Goal: Task Accomplishment & Management: Complete application form

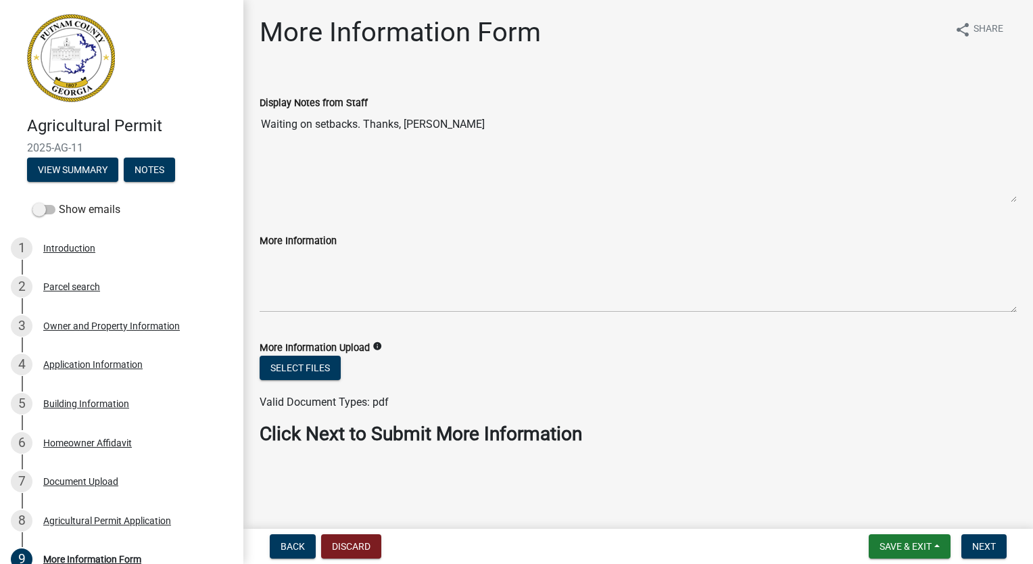
click at [364, 466] on div "More Information Form share Share Display Notes from Staff Waiting on setbacks.…" at bounding box center [637, 242] width 777 height 452
click at [977, 543] on span "Next" at bounding box center [984, 546] width 24 height 11
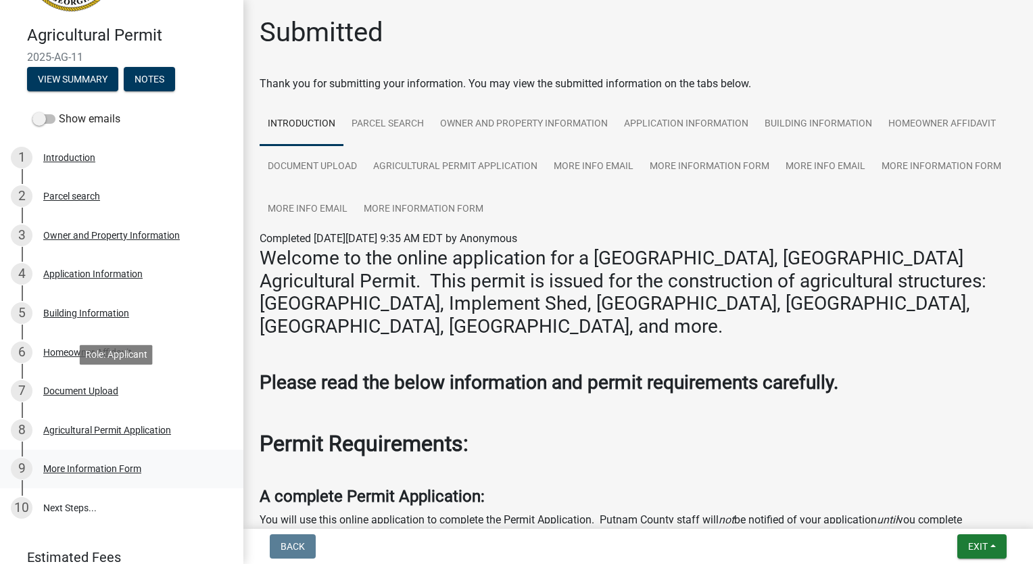
scroll to position [149, 0]
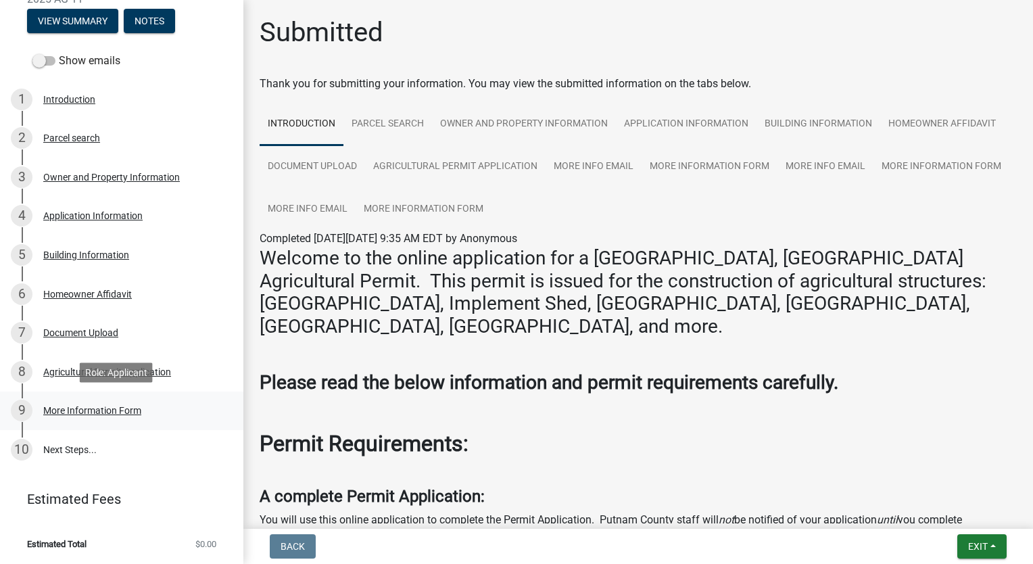
click at [118, 410] on div "More Information Form" at bounding box center [92, 409] width 98 height 9
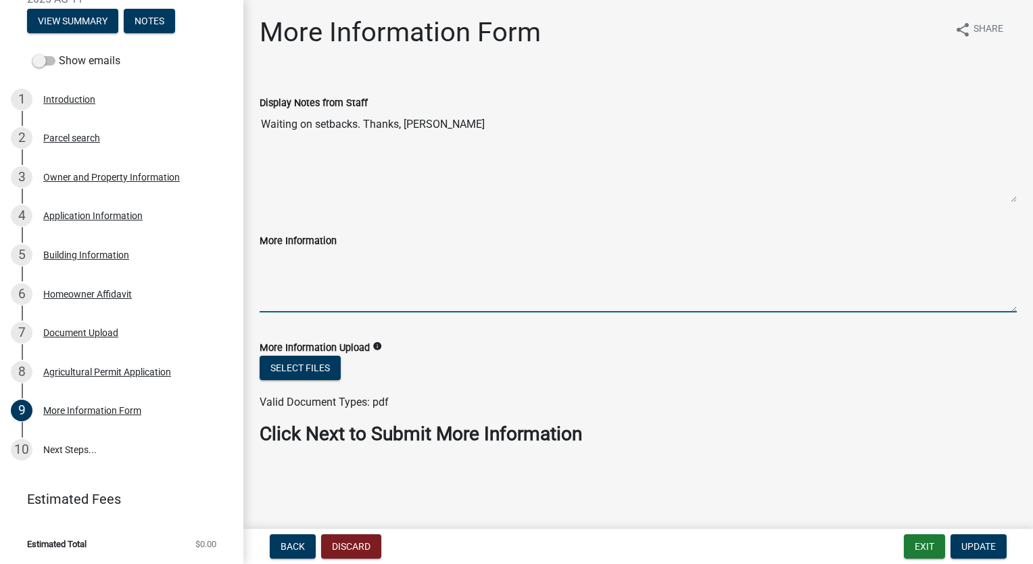
click at [348, 266] on textarea "More Information" at bounding box center [638, 281] width 757 height 64
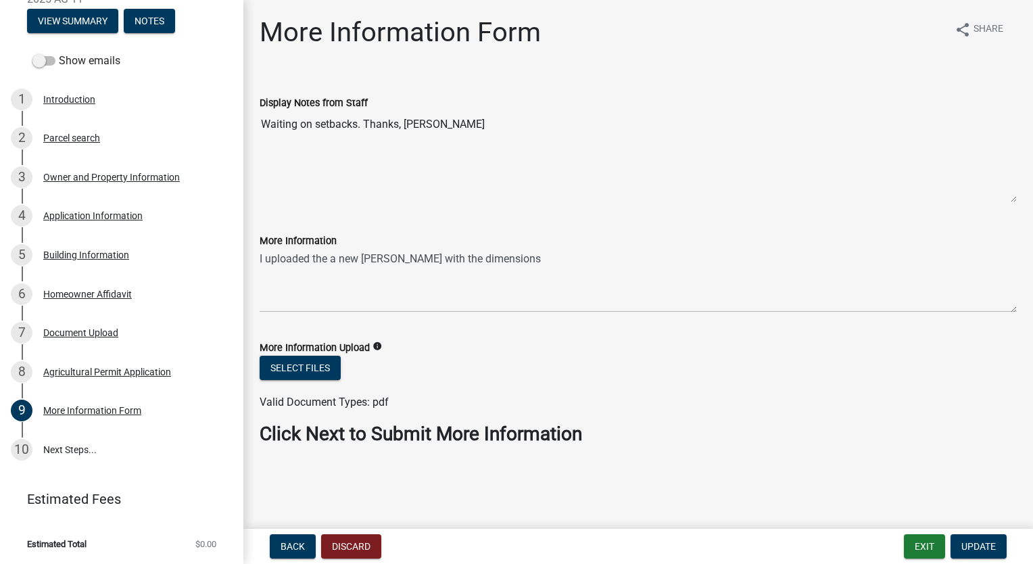
click at [258, 255] on div "More Information I uploaded the a new [PERSON_NAME] with the dimensions" at bounding box center [637, 263] width 777 height 99
click at [257, 259] on div "More Information I uploaded the a new [PERSON_NAME] with the dimensions" at bounding box center [637, 263] width 777 height 99
click at [260, 258] on textarea "I uploaded the a new [PERSON_NAME] with the dimensions" at bounding box center [638, 281] width 757 height 64
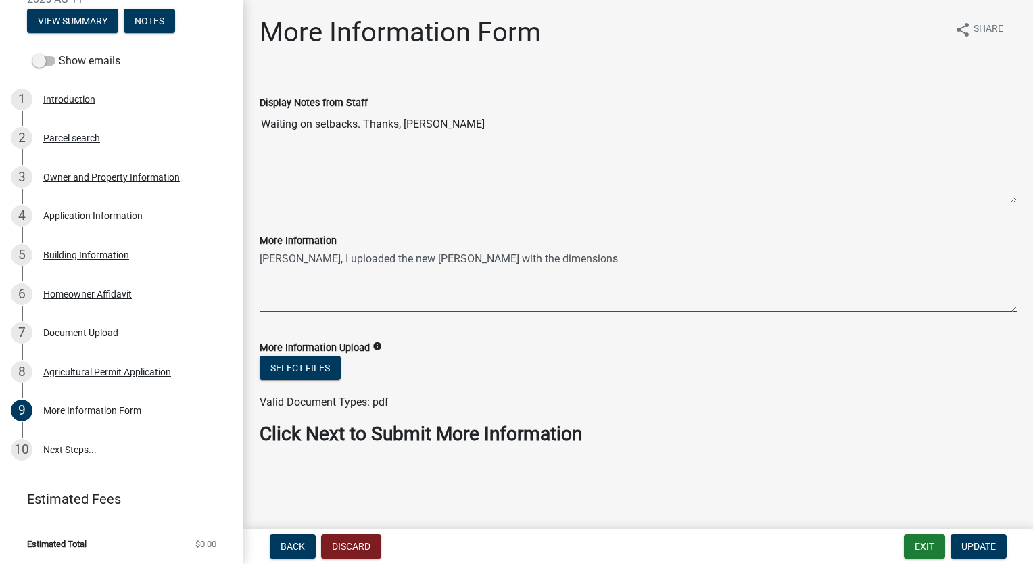
click at [529, 260] on textarea "[PERSON_NAME], I uploaded the new [PERSON_NAME] with the dimensions" at bounding box center [638, 281] width 757 height 64
type textarea "[PERSON_NAME], I uploaded the new [PERSON_NAME] with the dimensions."
click at [987, 549] on span "Update" at bounding box center [978, 546] width 34 height 11
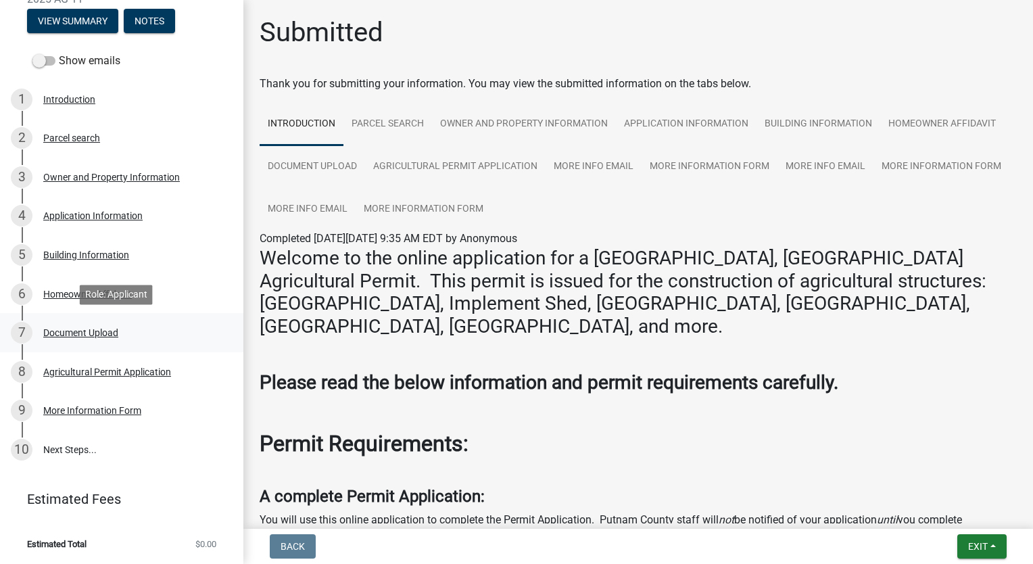
click at [96, 336] on div "Document Upload" at bounding box center [80, 332] width 75 height 9
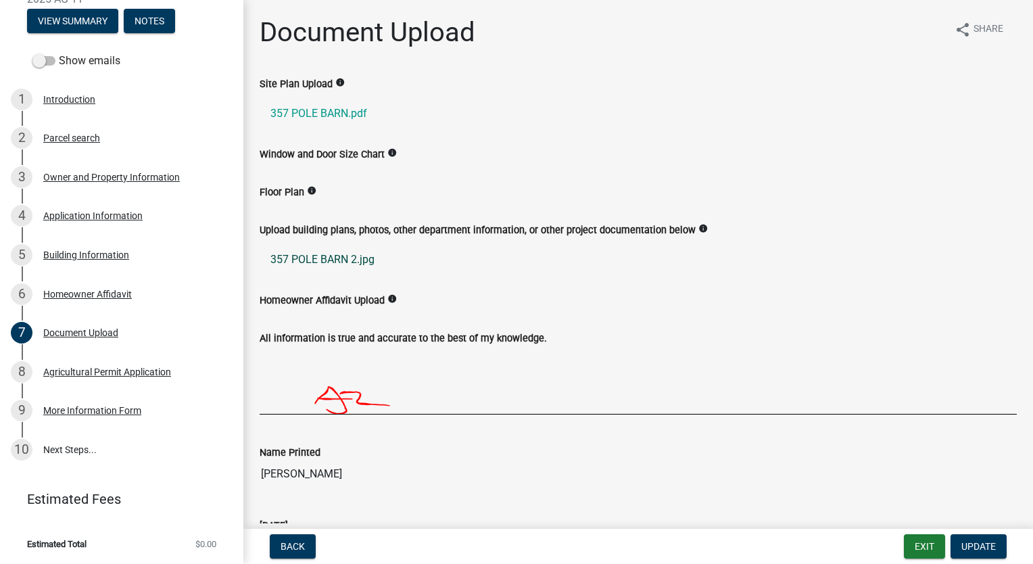
click at [334, 261] on link "357 POLE BARN 2.jpg" at bounding box center [638, 259] width 757 height 32
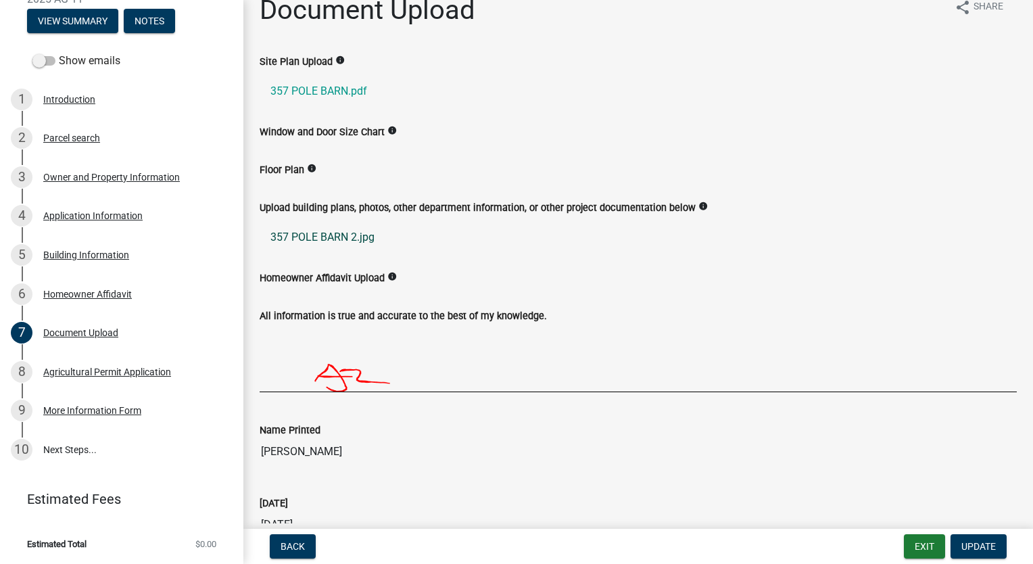
scroll to position [0, 0]
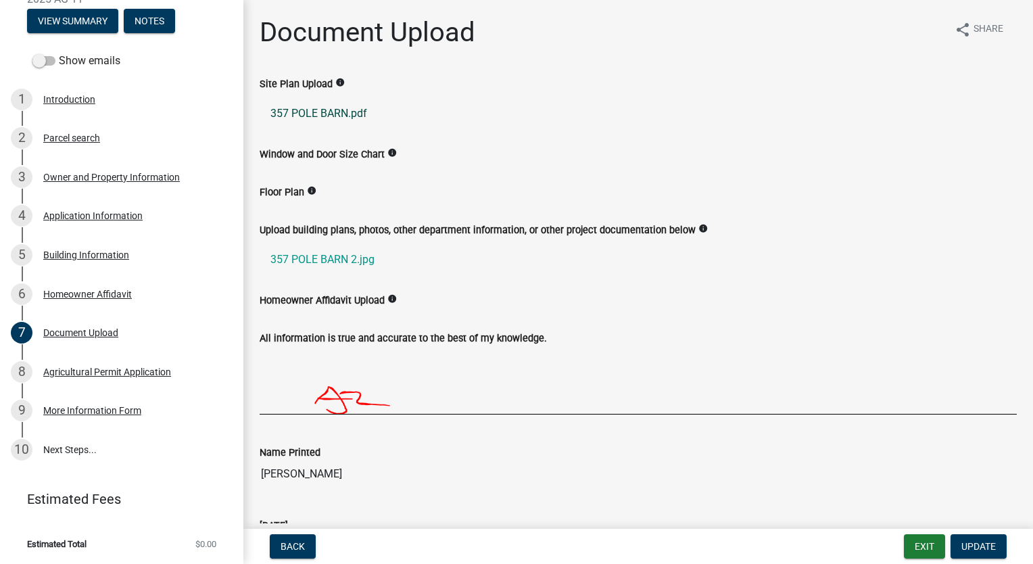
click at [327, 112] on link "357 POLE BARN.pdf" at bounding box center [638, 113] width 757 height 32
click at [91, 411] on div "More Information Form" at bounding box center [92, 409] width 98 height 9
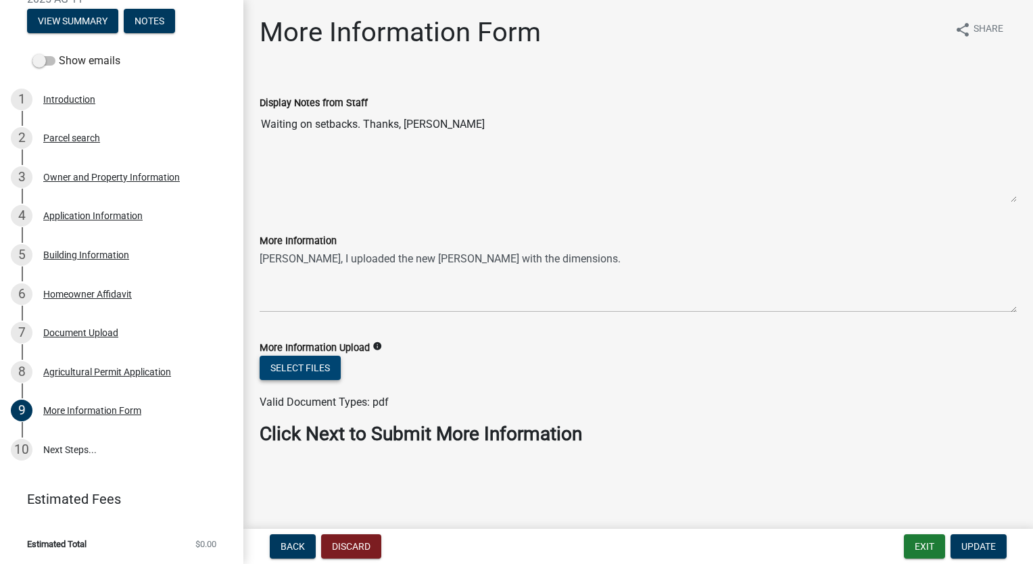
click at [301, 372] on button "Select files" at bounding box center [300, 367] width 81 height 24
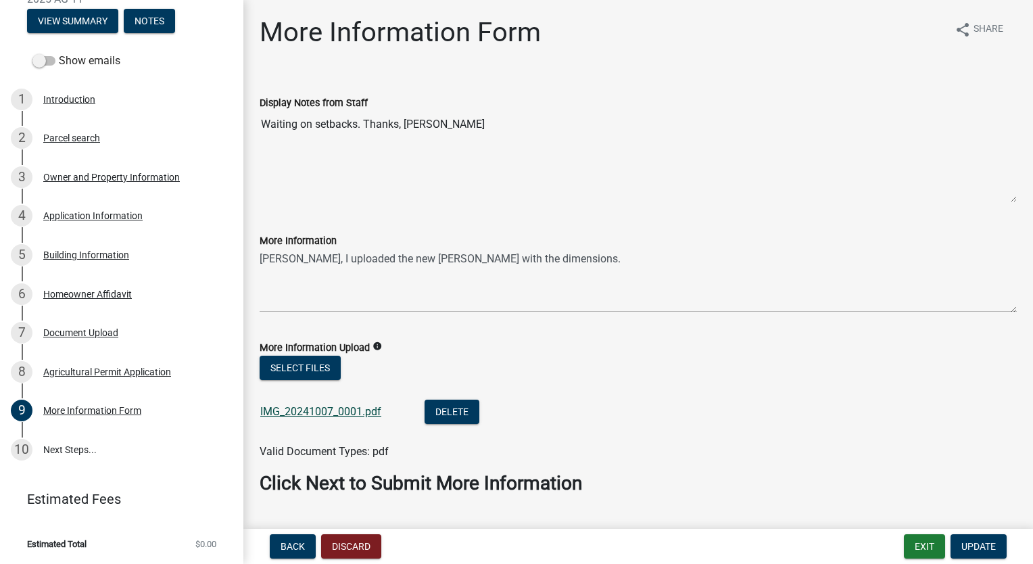
click at [330, 412] on link "IMG_20241007_0001.pdf" at bounding box center [320, 411] width 121 height 13
click at [435, 414] on button "Delete" at bounding box center [451, 411] width 55 height 24
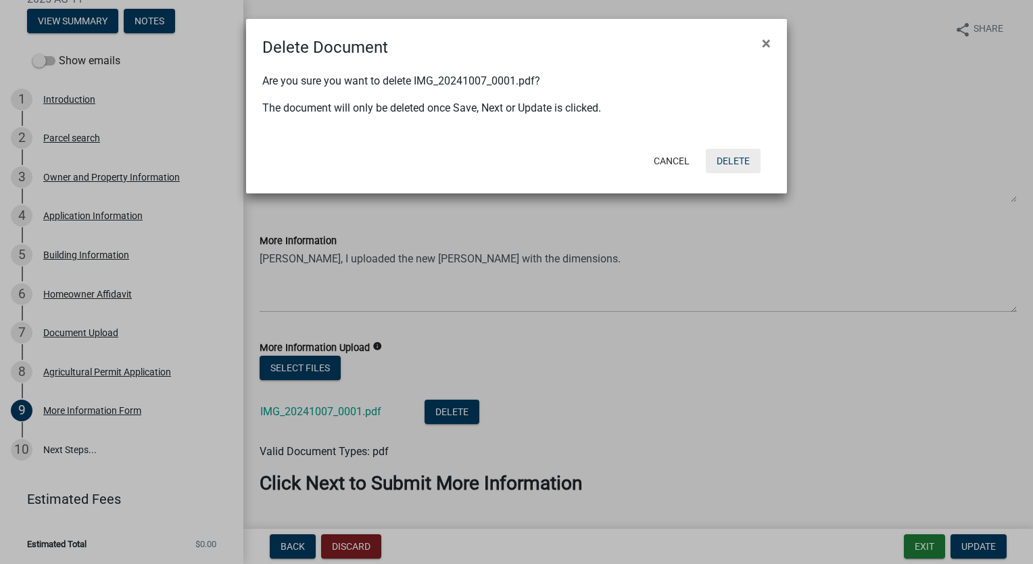
click at [735, 160] on button "Delete" at bounding box center [733, 161] width 55 height 24
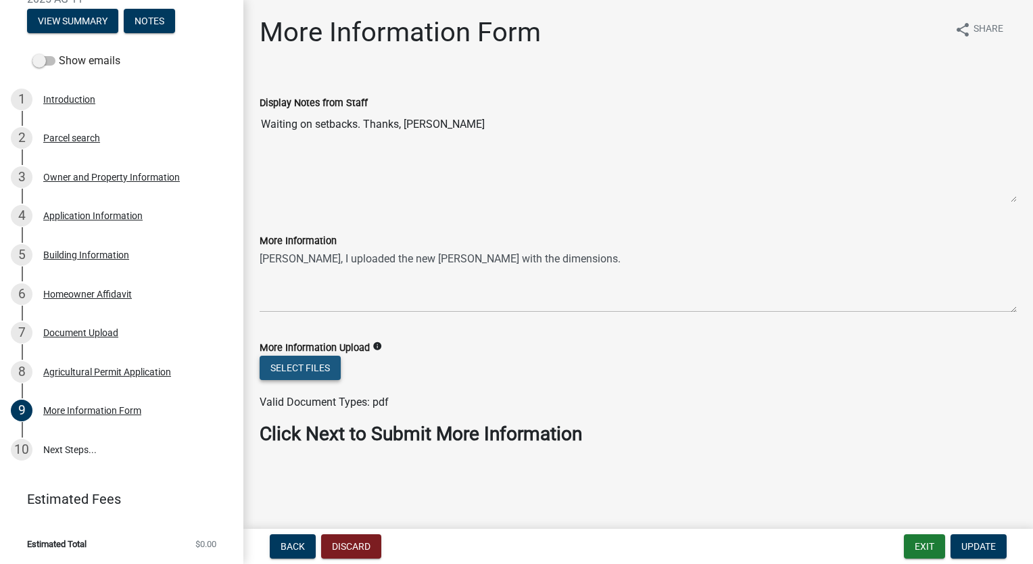
click at [304, 366] on button "Select files" at bounding box center [300, 367] width 81 height 24
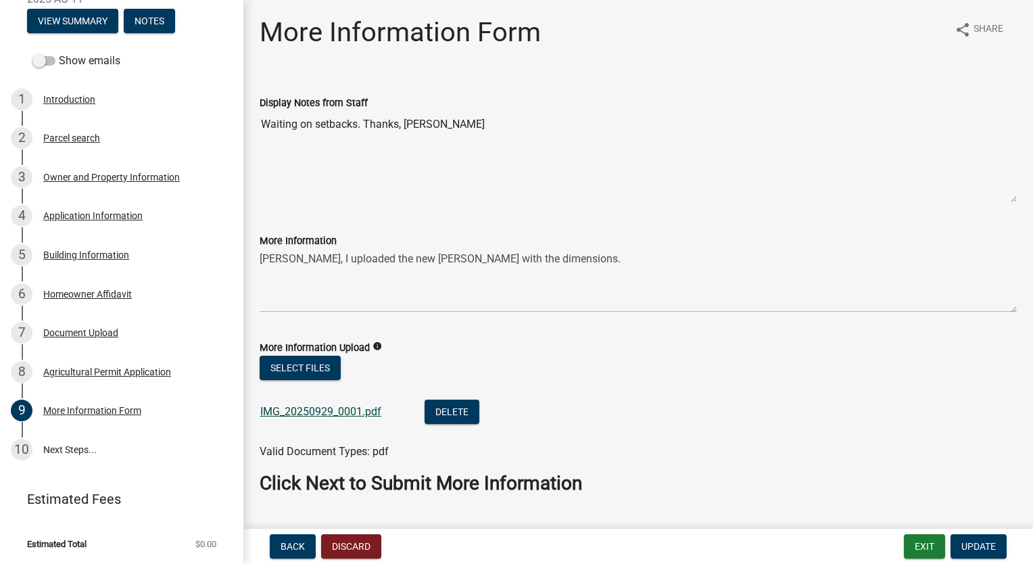
click at [338, 412] on link "IMG_20250929_0001.pdf" at bounding box center [320, 411] width 121 height 13
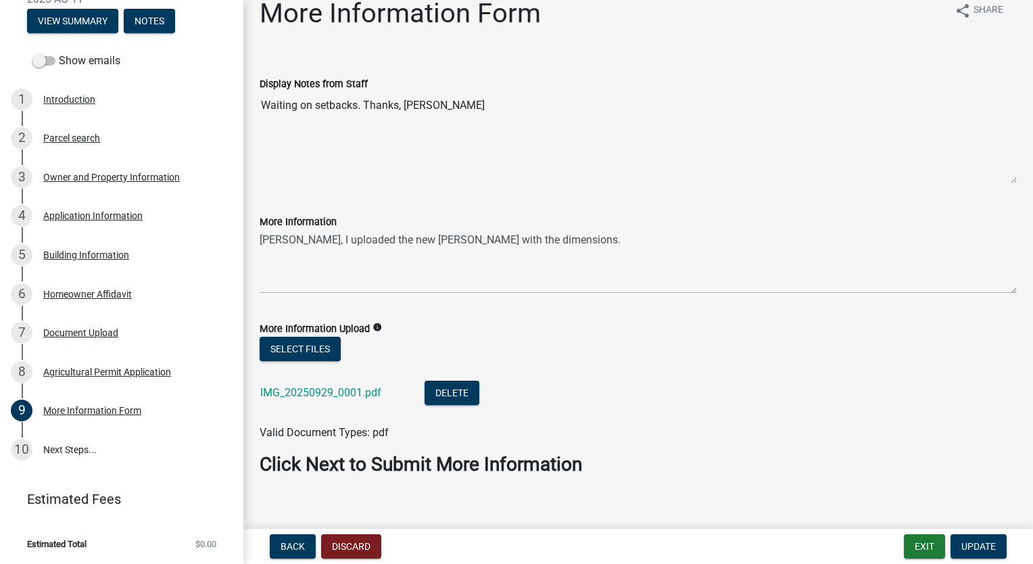
scroll to position [34, 0]
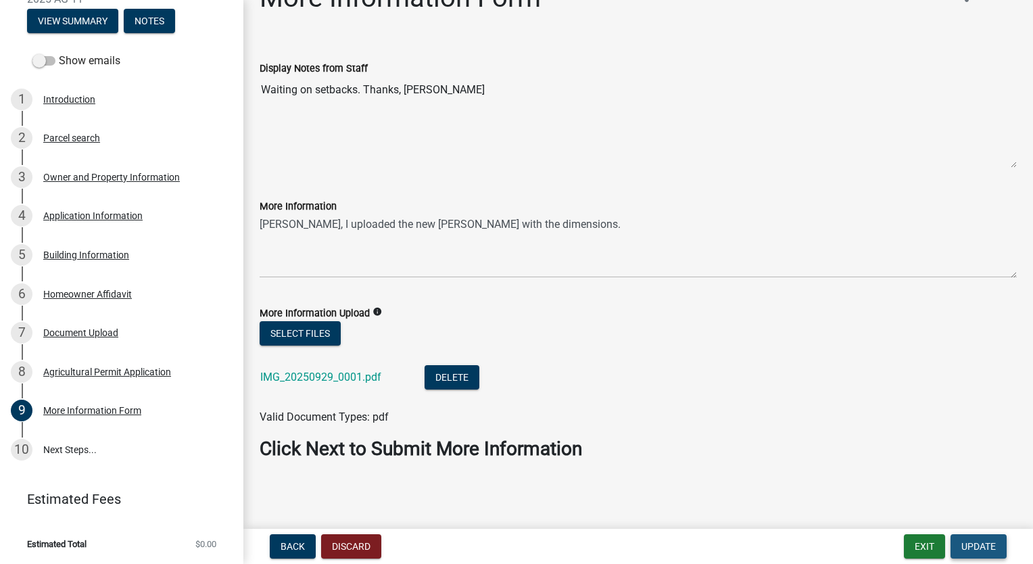
click at [981, 547] on span "Update" at bounding box center [978, 546] width 34 height 11
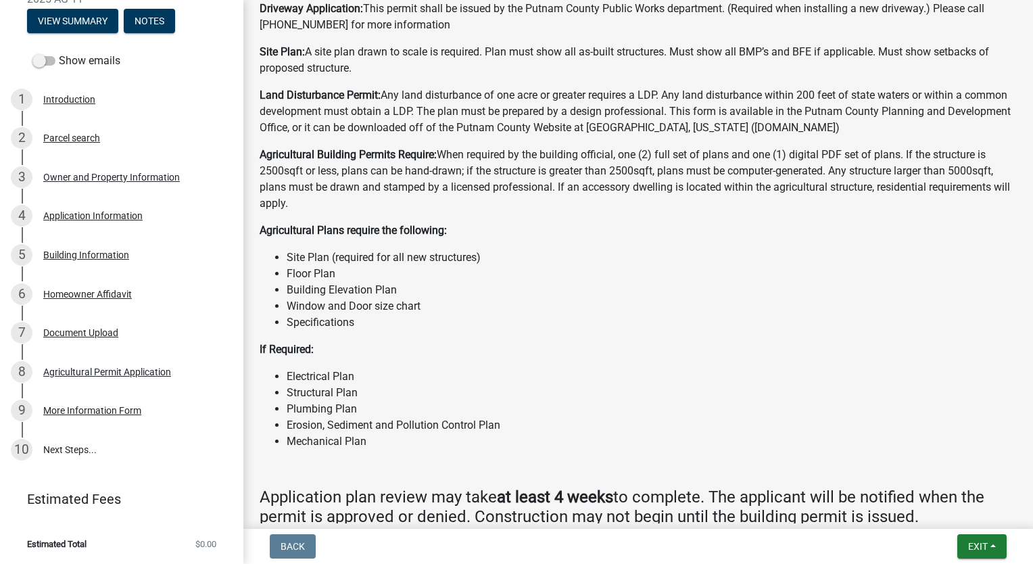
scroll to position [879, 0]
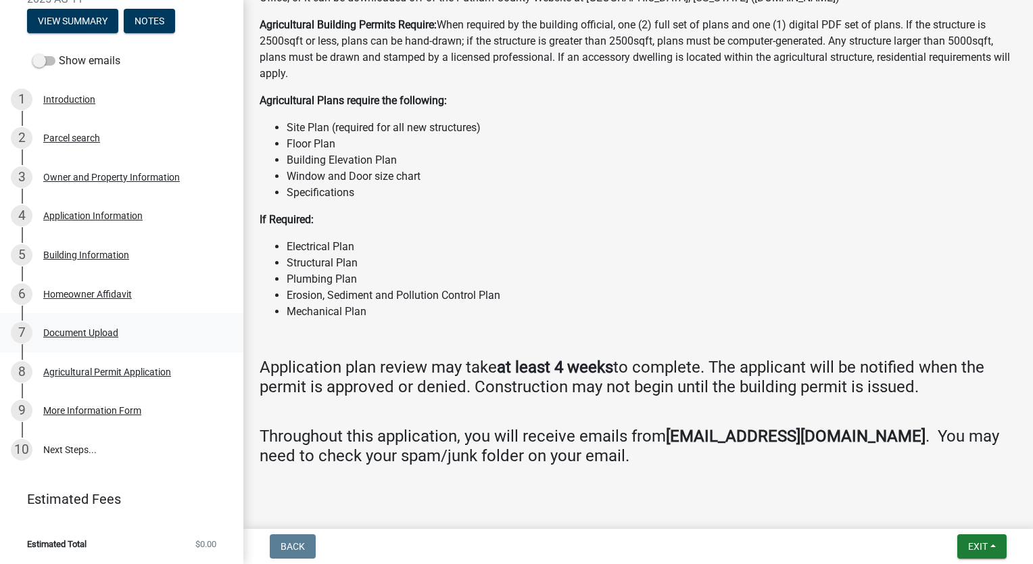
click at [87, 330] on div "Document Upload" at bounding box center [80, 332] width 75 height 9
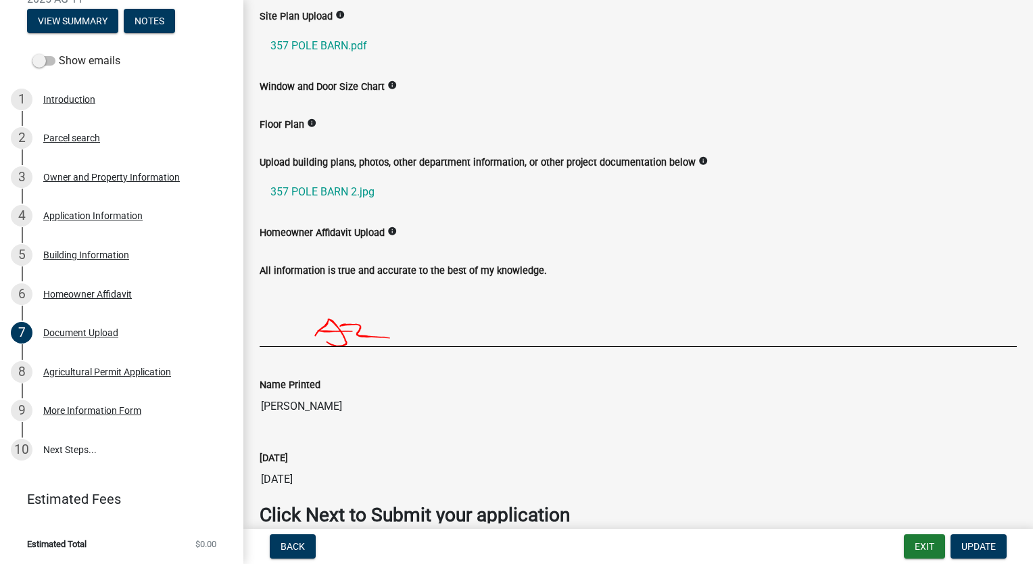
scroll to position [0, 0]
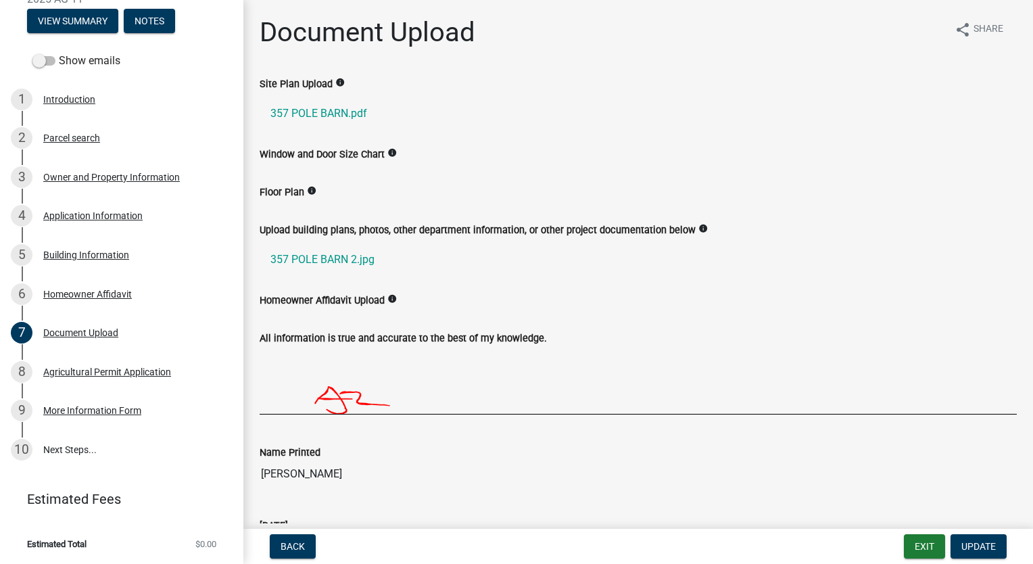
click at [348, 382] on img at bounding box center [517, 380] width 515 height 68
click at [970, 550] on span "Update" at bounding box center [978, 546] width 34 height 11
click at [979, 544] on span "Update" at bounding box center [978, 546] width 34 height 11
click at [331, 115] on link "357 POLE BARN.pdf" at bounding box center [638, 113] width 757 height 32
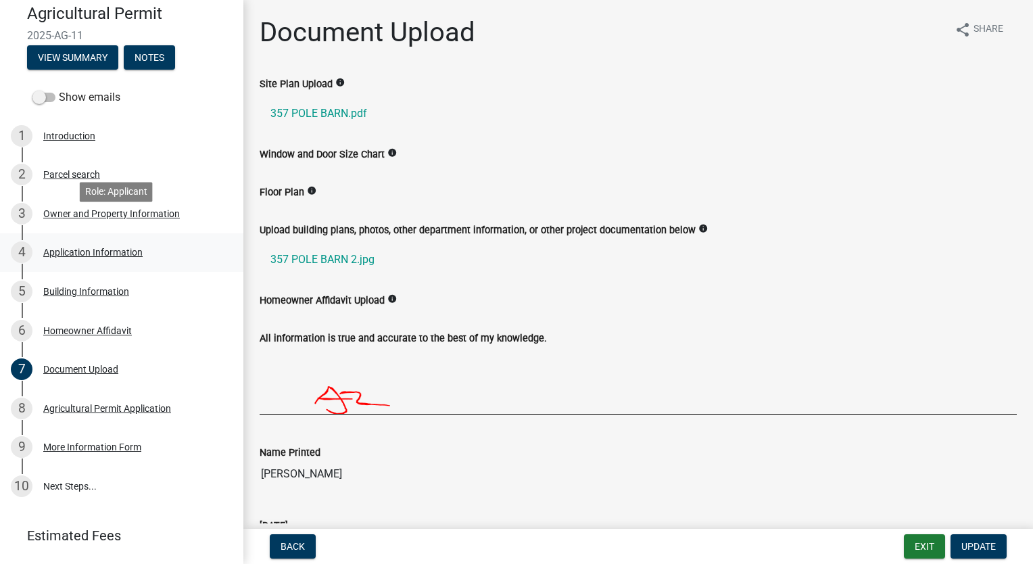
scroll to position [135, 0]
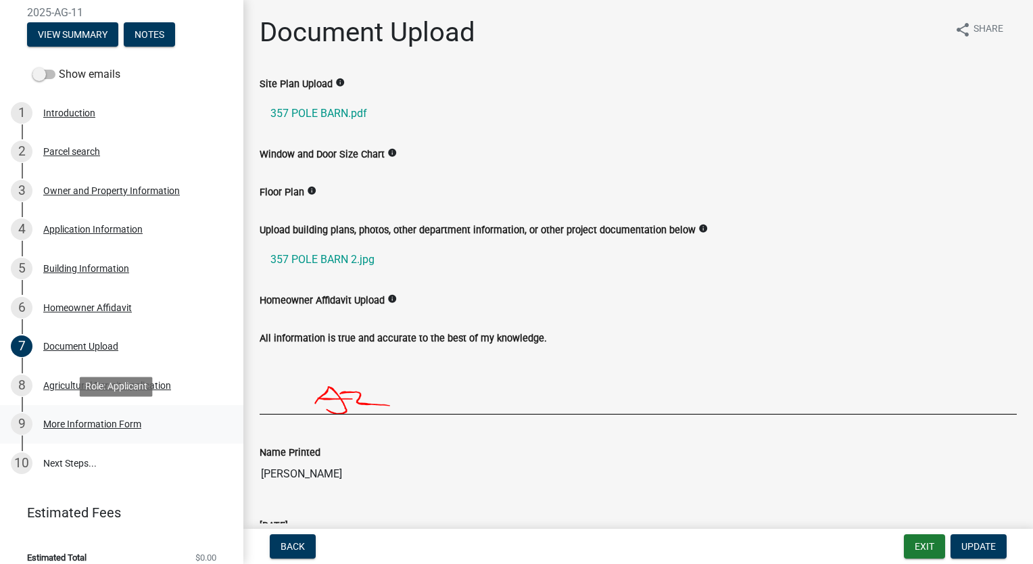
click at [84, 425] on div "More Information Form" at bounding box center [92, 423] width 98 height 9
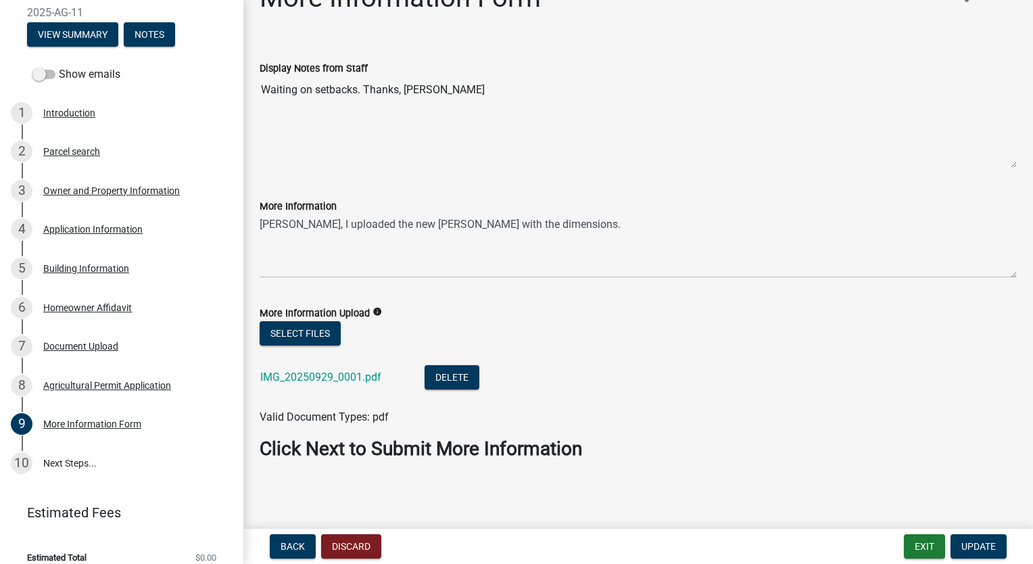
scroll to position [0, 0]
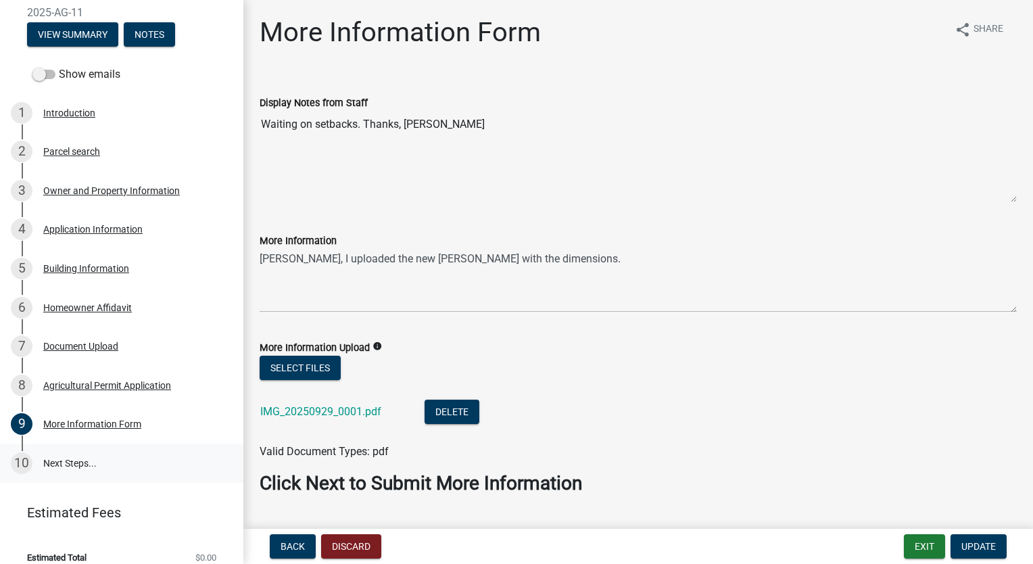
click at [76, 463] on link "10 Next Steps..." at bounding box center [121, 462] width 243 height 39
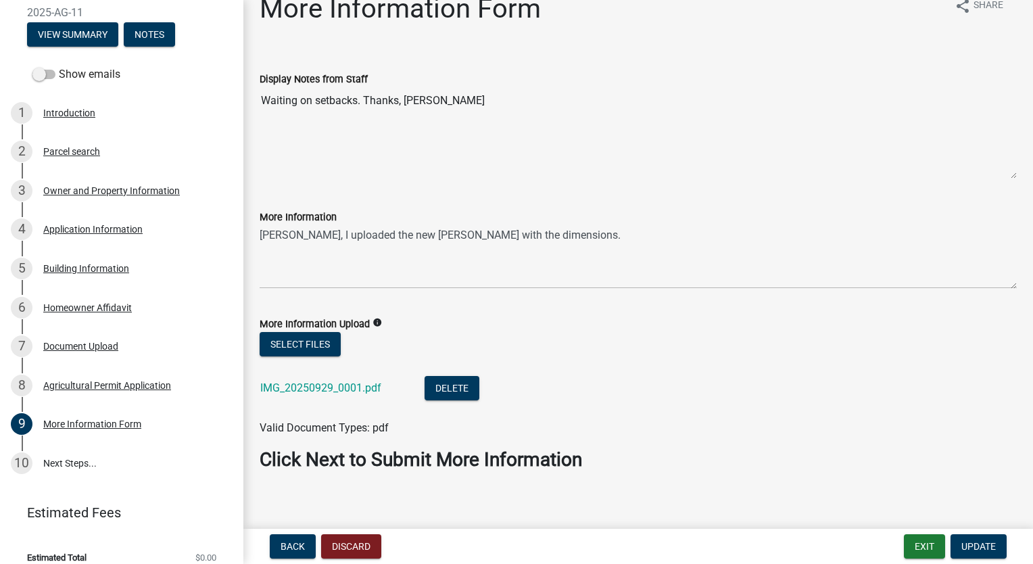
scroll to position [34, 0]
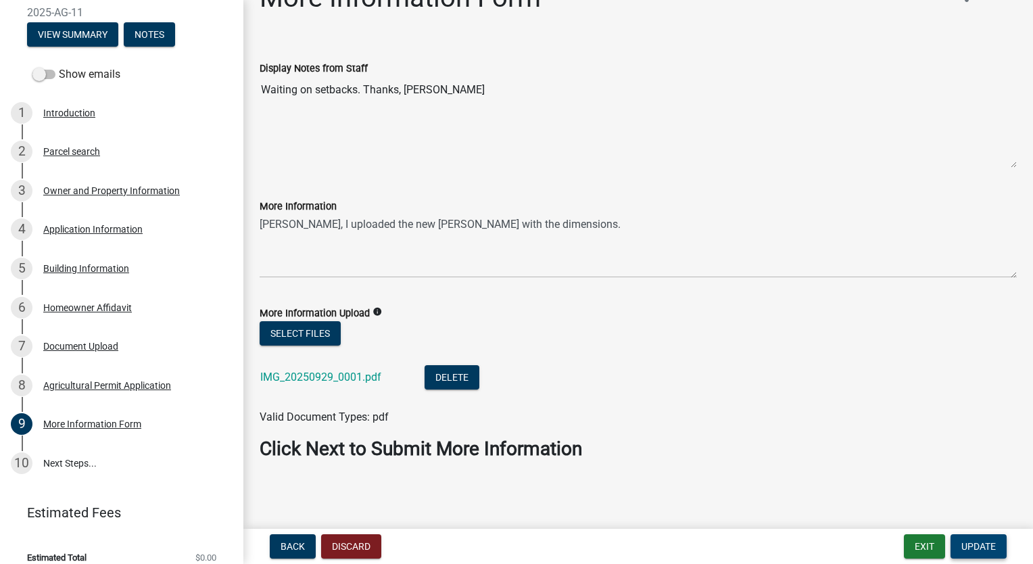
click at [979, 549] on span "Update" at bounding box center [978, 546] width 34 height 11
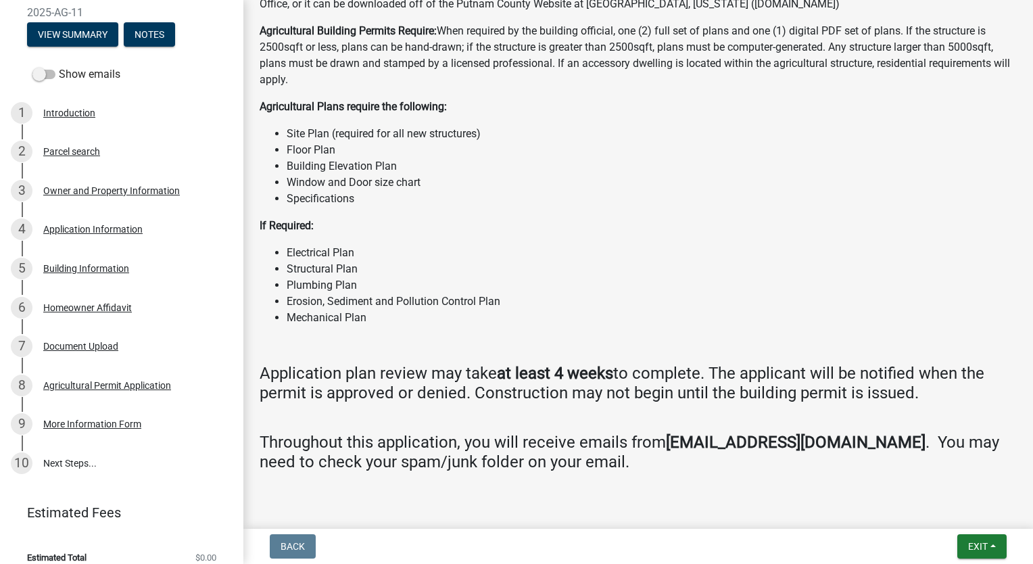
scroll to position [879, 0]
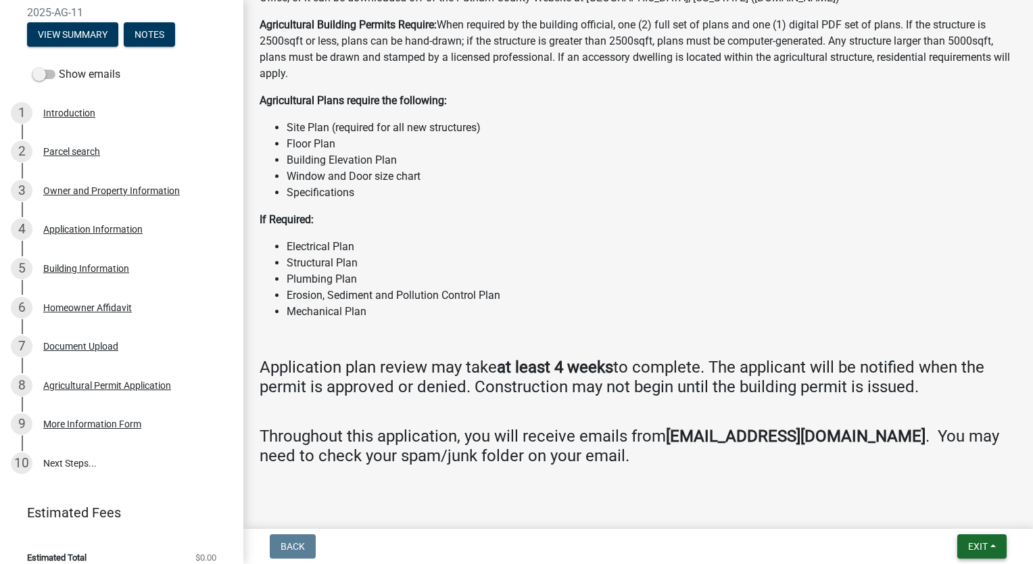
click at [984, 545] on span "Exit" at bounding box center [978, 546] width 20 height 11
click at [934, 480] on button "Save" at bounding box center [953, 478] width 108 height 32
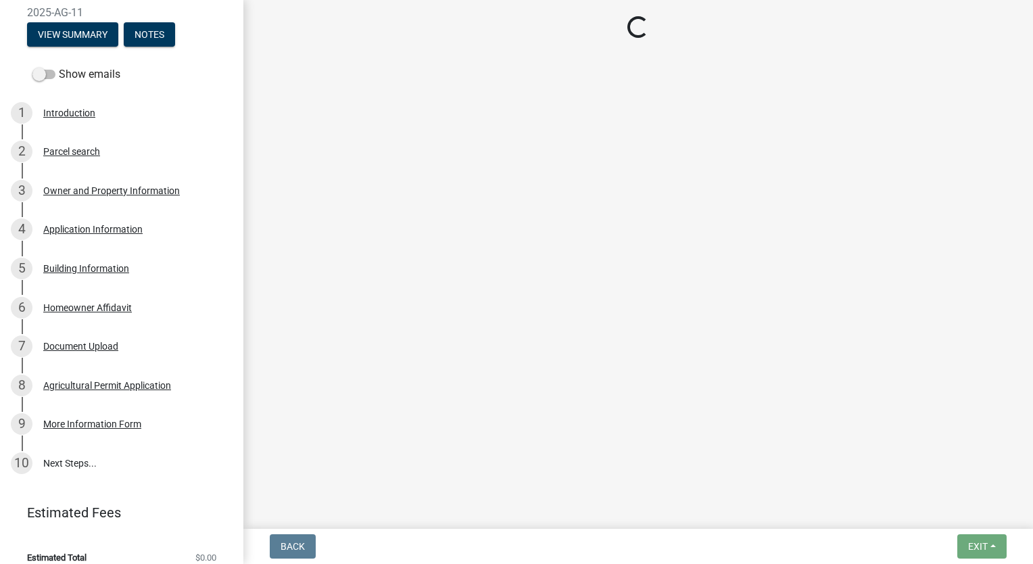
scroll to position [0, 0]
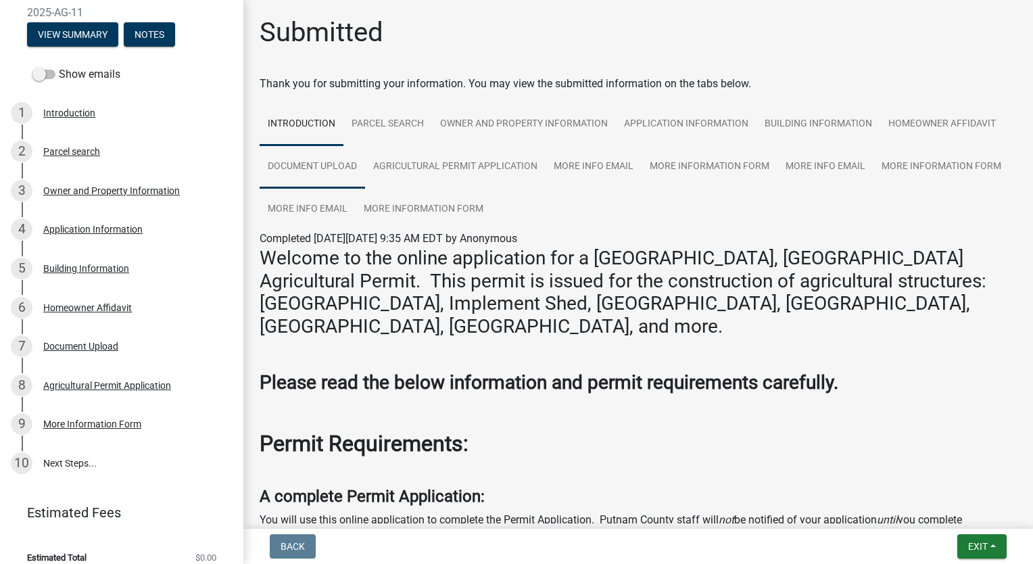
click at [327, 166] on link "Document Upload" at bounding box center [312, 166] width 105 height 43
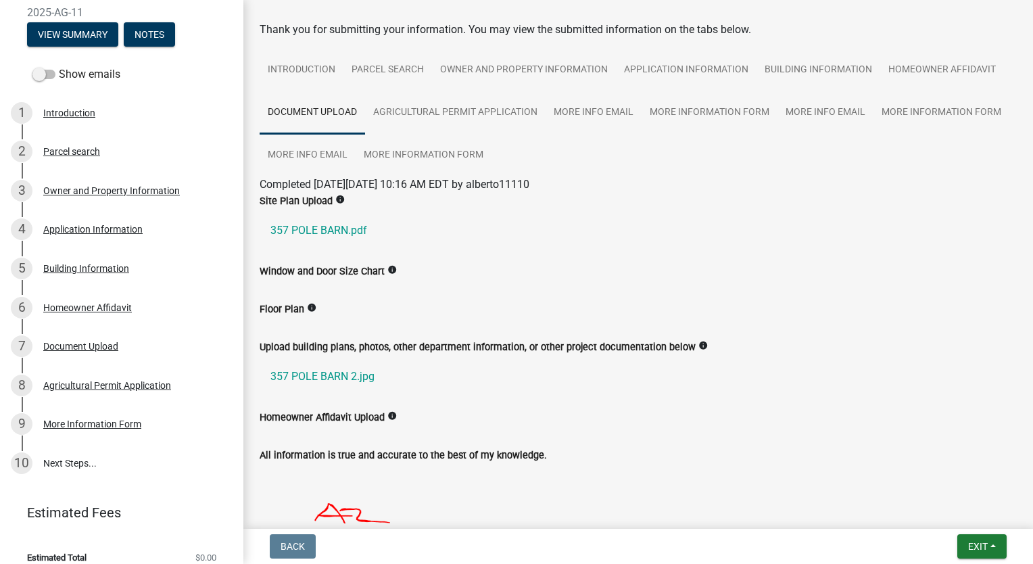
scroll to position [135, 0]
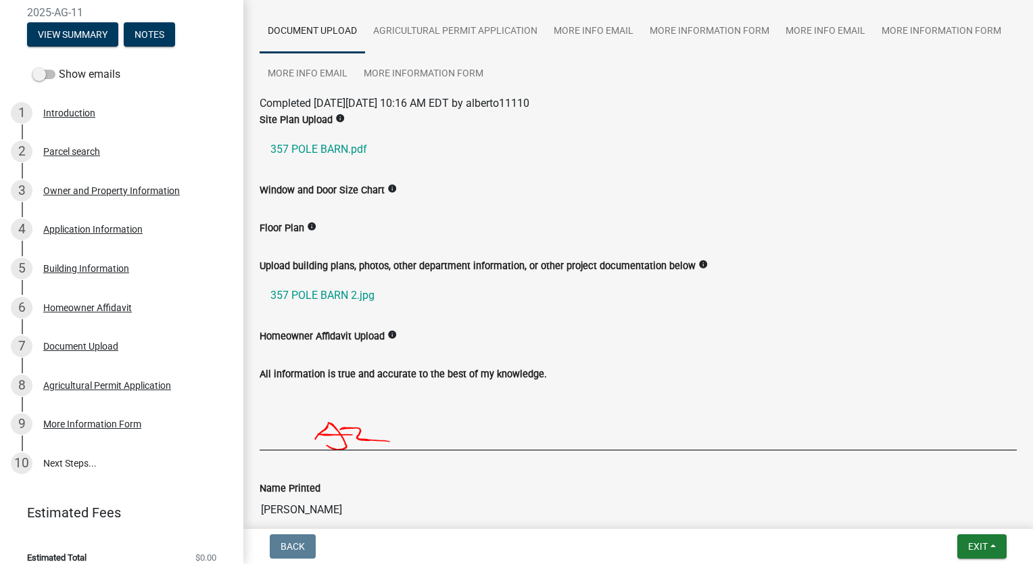
click at [335, 116] on icon "info" at bounding box center [339, 118] width 9 height 9
click at [336, 118] on icon "info" at bounding box center [339, 118] width 9 height 9
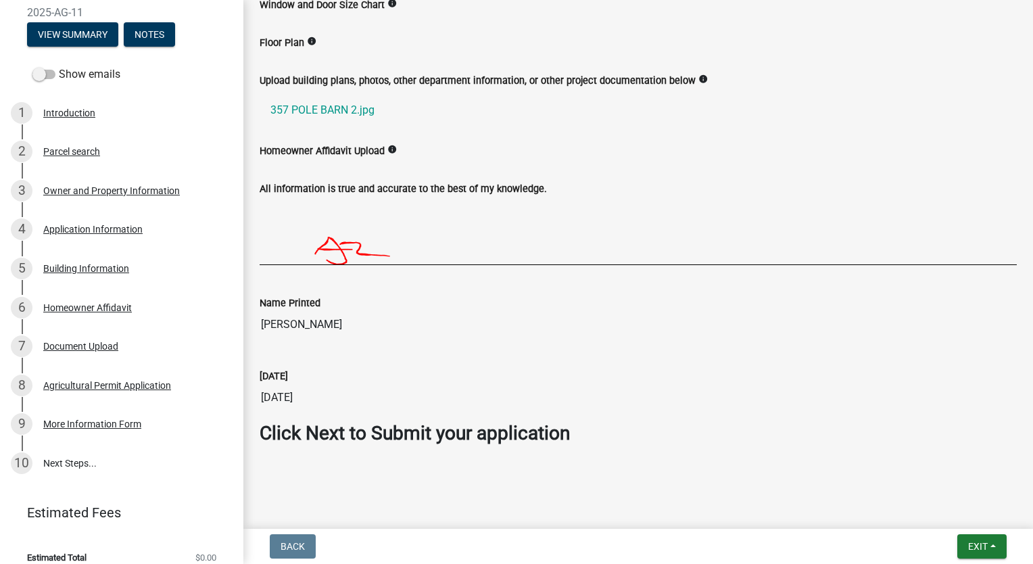
scroll to position [321, 0]
click at [72, 463] on link "10 Next Steps..." at bounding box center [121, 462] width 243 height 39
click at [85, 385] on div "Agricultural Permit Application" at bounding box center [107, 384] width 128 height 9
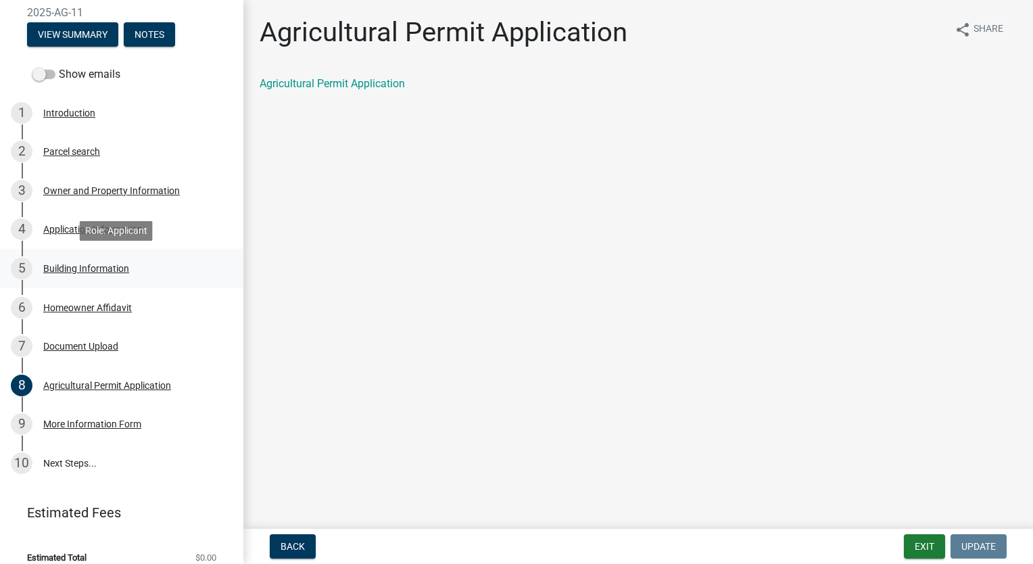
click at [70, 270] on div "Building Information" at bounding box center [86, 268] width 86 height 9
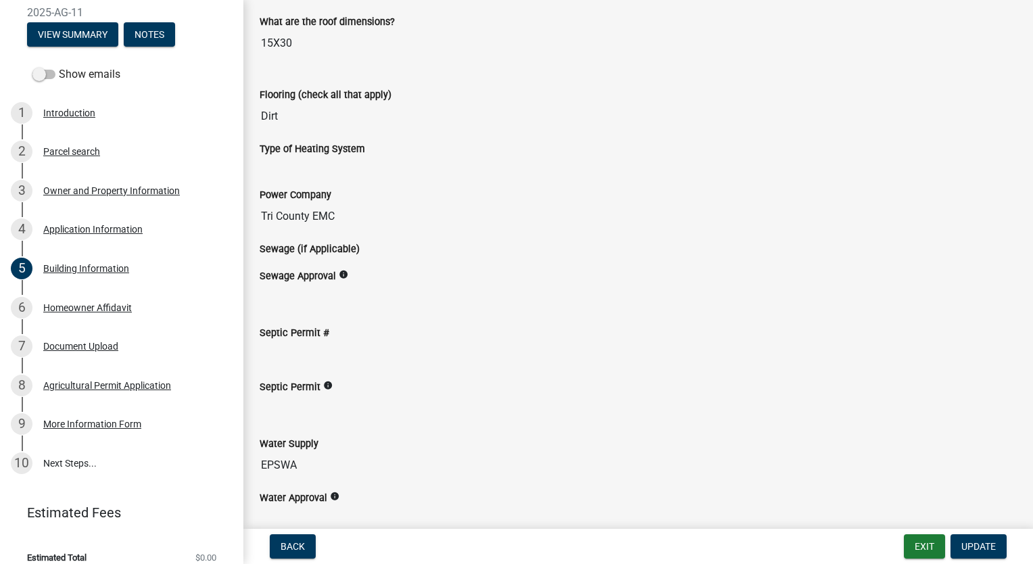
scroll to position [2757, 0]
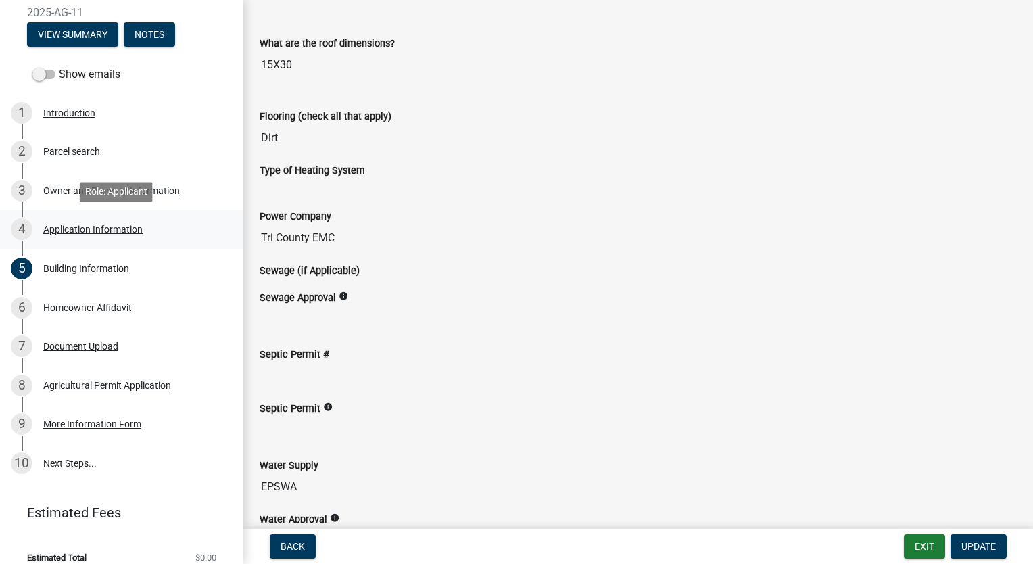
click at [105, 232] on div "Application Information" at bounding box center [92, 228] width 99 height 9
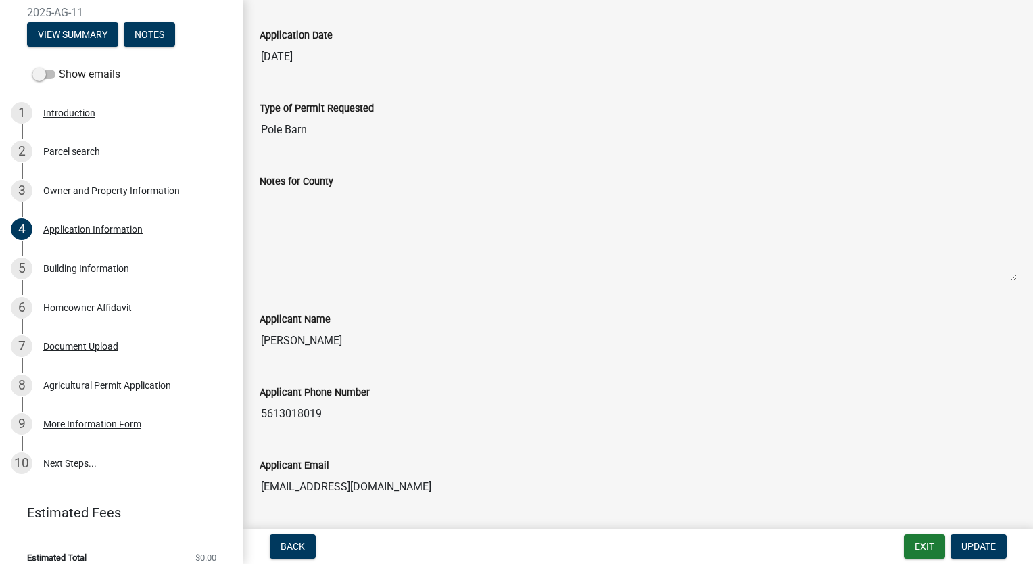
scroll to position [0, 0]
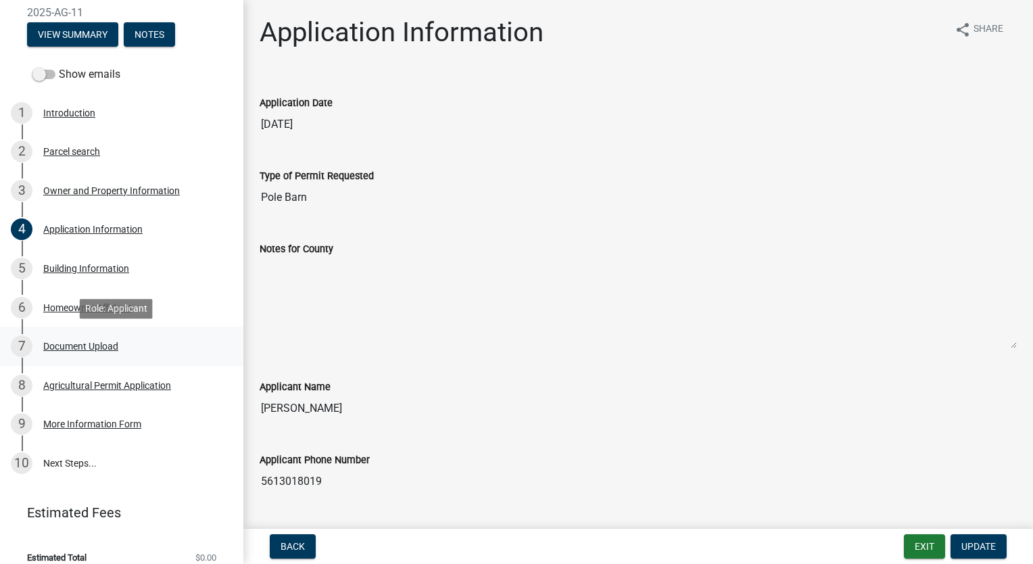
click at [76, 345] on div "Document Upload" at bounding box center [80, 345] width 75 height 9
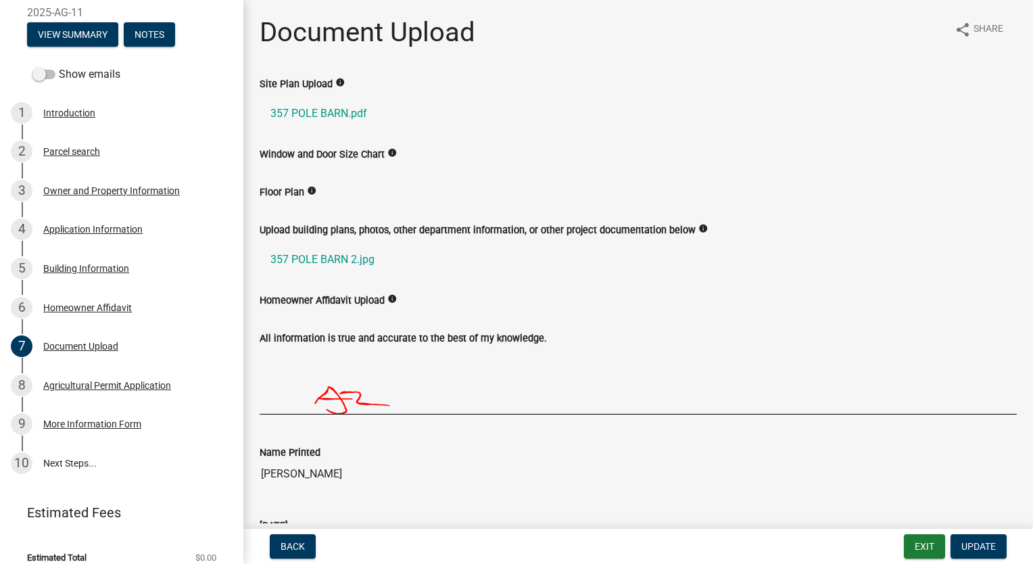
click at [392, 301] on icon "info" at bounding box center [391, 298] width 9 height 9
click at [464, 239] on ul "357 POLE BARN 2.jpg" at bounding box center [638, 259] width 757 height 43
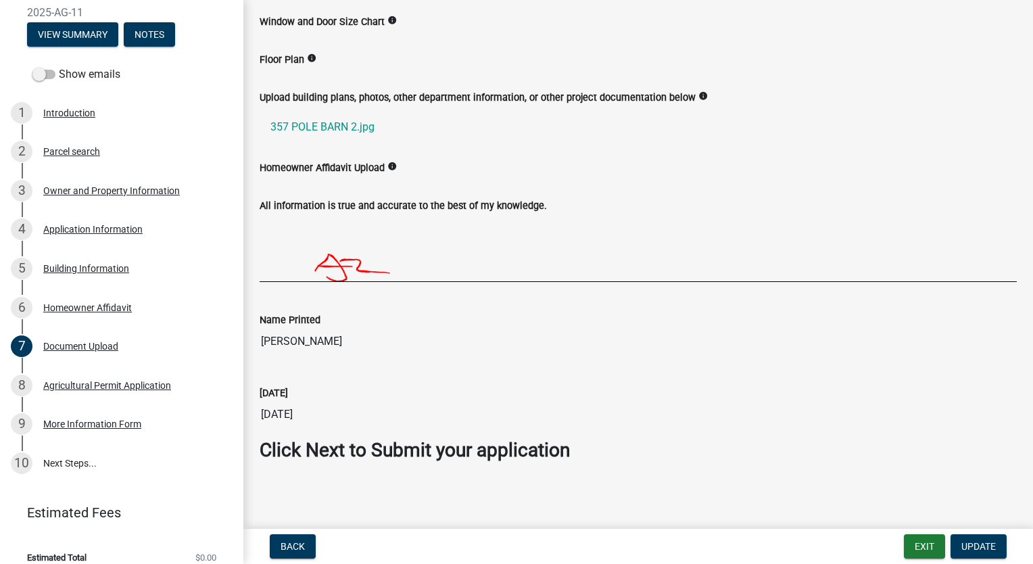
scroll to position [133, 0]
click at [82, 422] on div "More Information Form" at bounding box center [92, 423] width 98 height 9
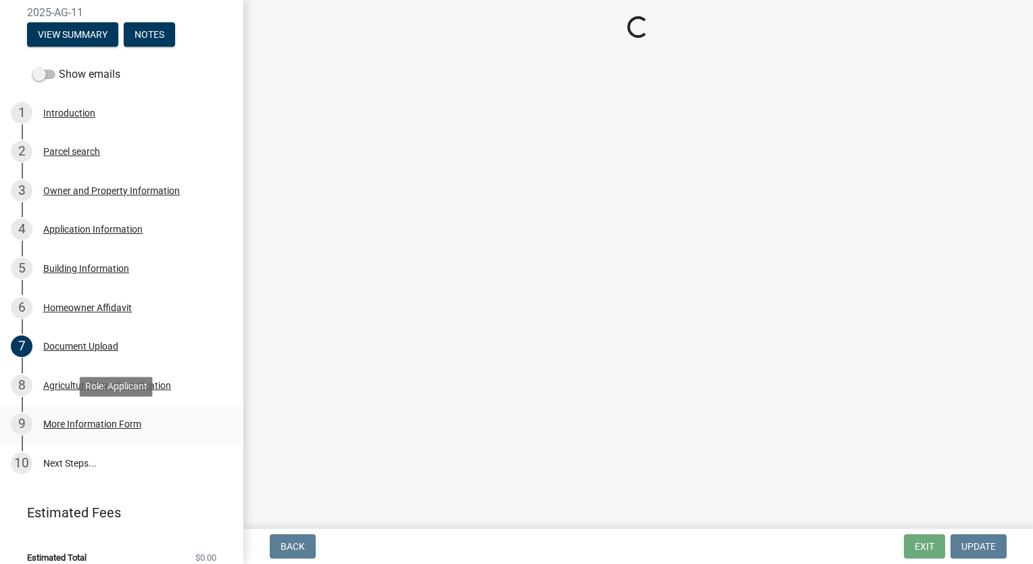
scroll to position [0, 0]
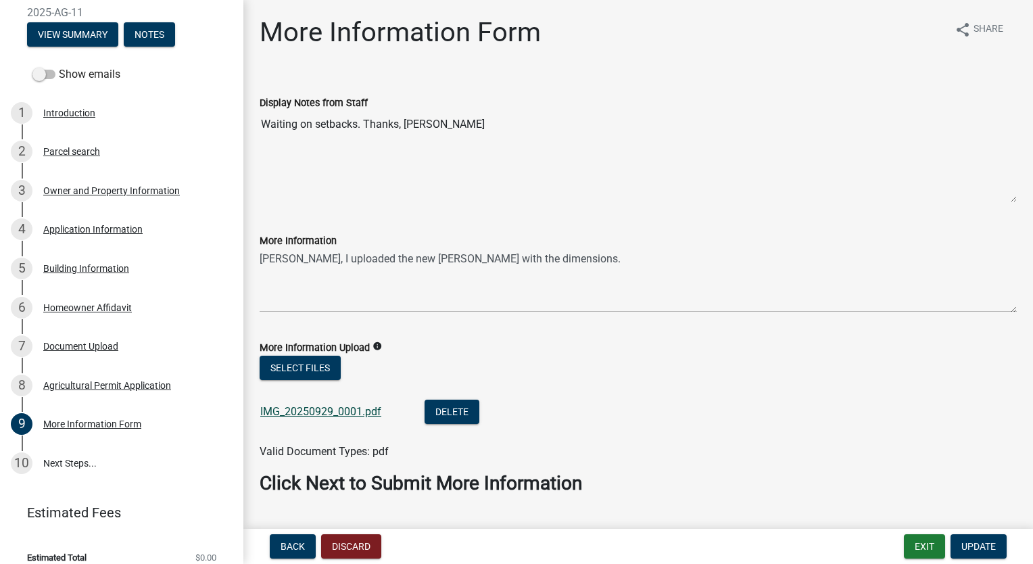
click at [327, 414] on link "IMG_20250929_0001.pdf" at bounding box center [320, 411] width 121 height 13
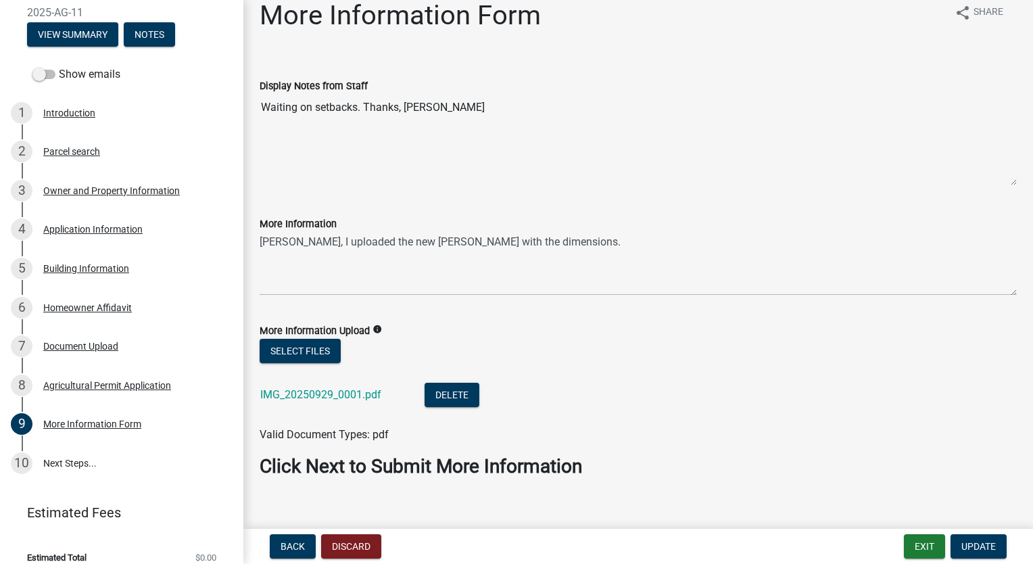
scroll to position [34, 0]
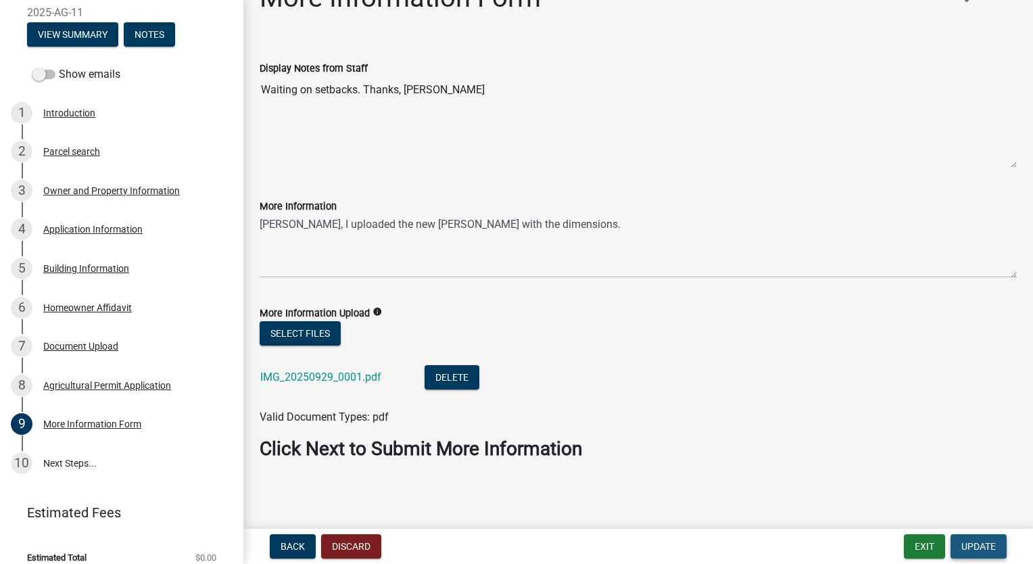
click at [979, 553] on button "Update" at bounding box center [978, 546] width 56 height 24
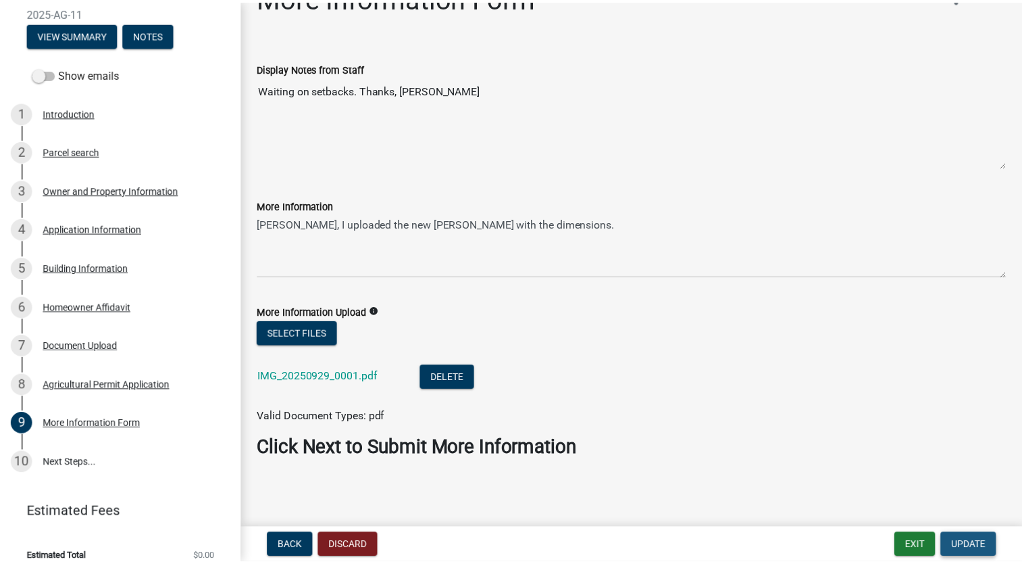
scroll to position [0, 0]
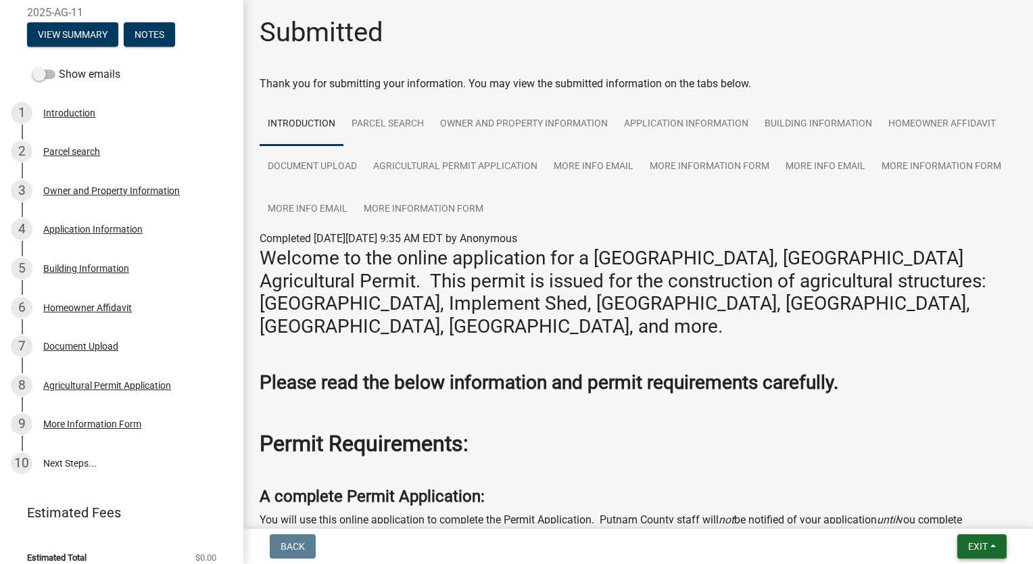
click at [979, 549] on span "Exit" at bounding box center [978, 546] width 20 height 11
click at [952, 507] on button "Save & Exit" at bounding box center [953, 511] width 108 height 32
